Goal: Find specific page/section

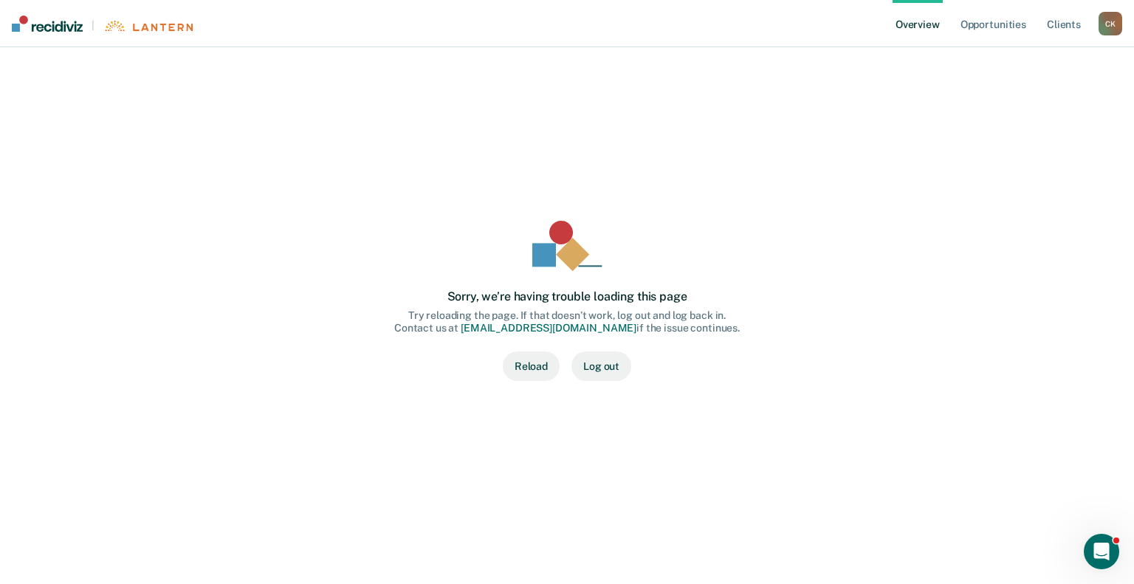
click at [523, 377] on button "Reload" at bounding box center [531, 366] width 57 height 30
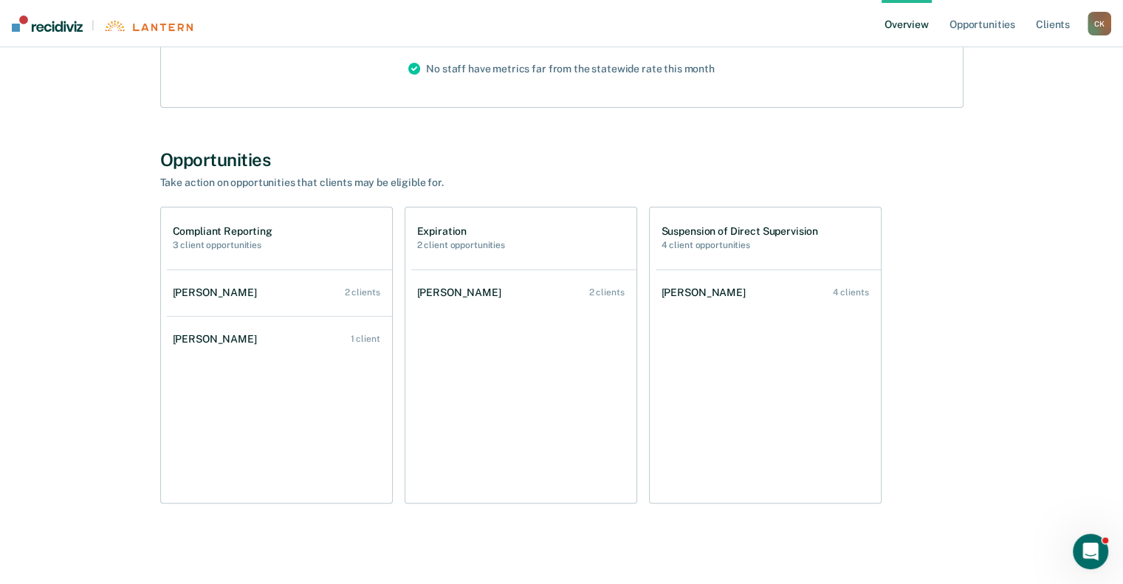
scroll to position [221, 0]
